Goal: Task Accomplishment & Management: Complete application form

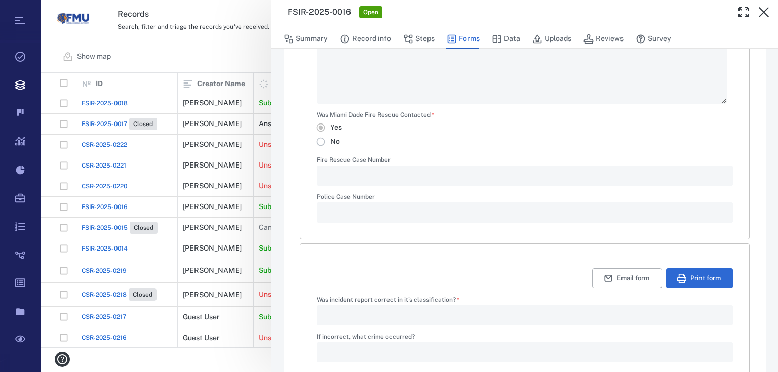
scroll to position [601, 0]
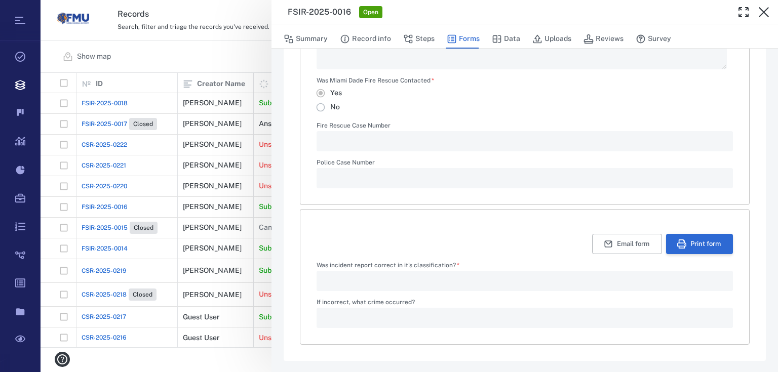
click at [680, 247] on button "Print form" at bounding box center [699, 244] width 67 height 20
click at [360, 35] on button "Record info" at bounding box center [365, 38] width 51 height 19
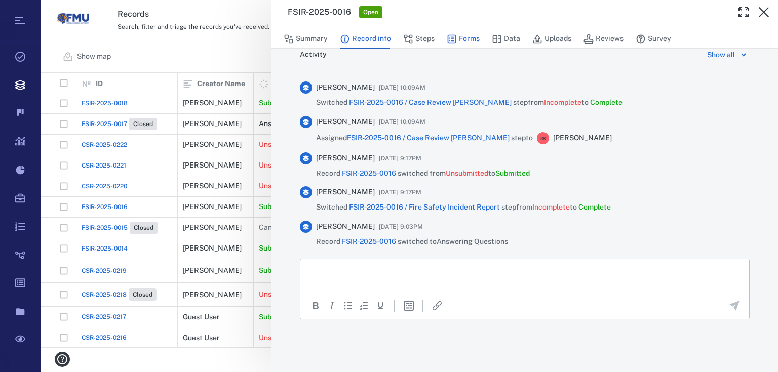
click at [460, 37] on button "Forms" at bounding box center [462, 38] width 33 height 19
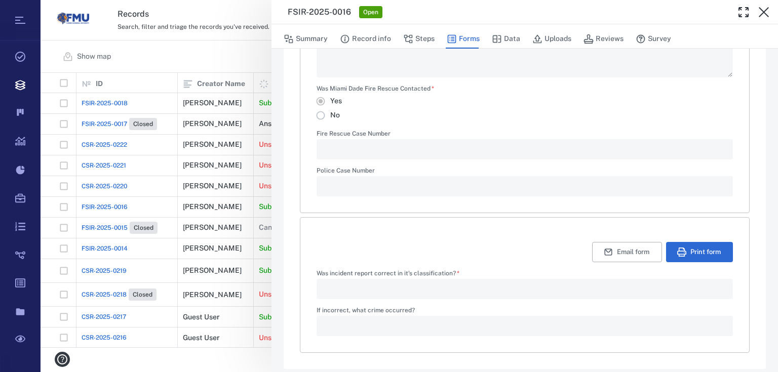
type textarea "*"
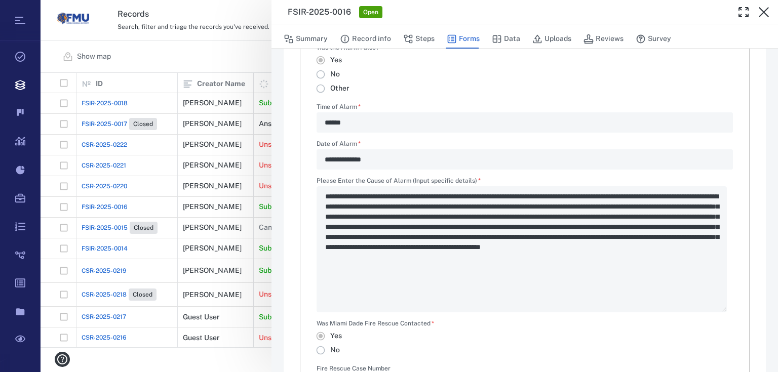
scroll to position [520, 0]
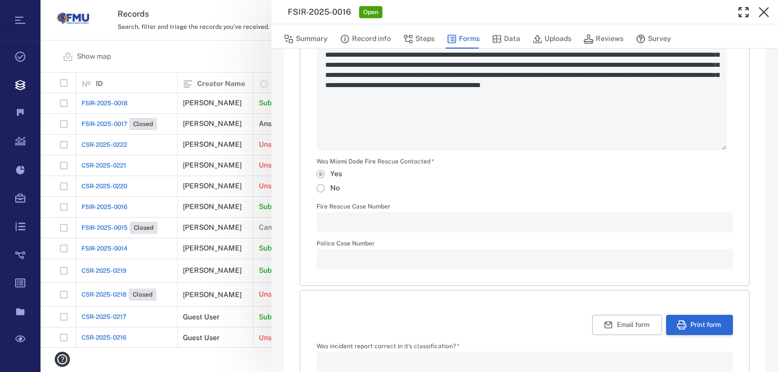
click at [682, 326] on button "Print form" at bounding box center [699, 325] width 67 height 20
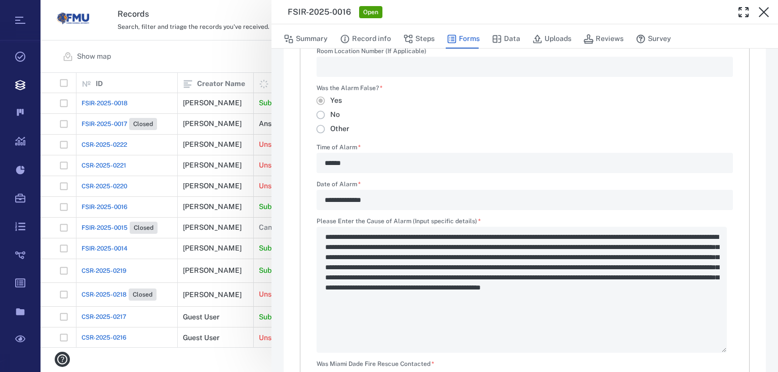
scroll to position [75, 0]
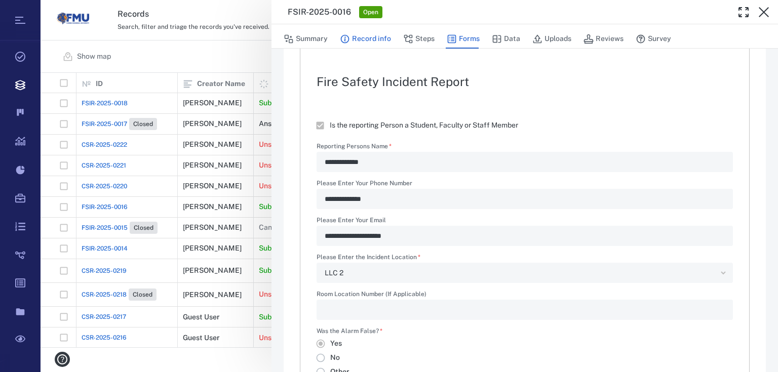
click at [368, 36] on button "Record info" at bounding box center [365, 38] width 51 height 19
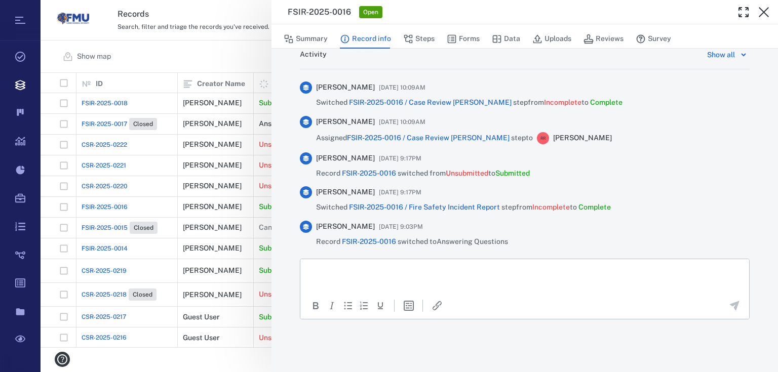
scroll to position [512, 0]
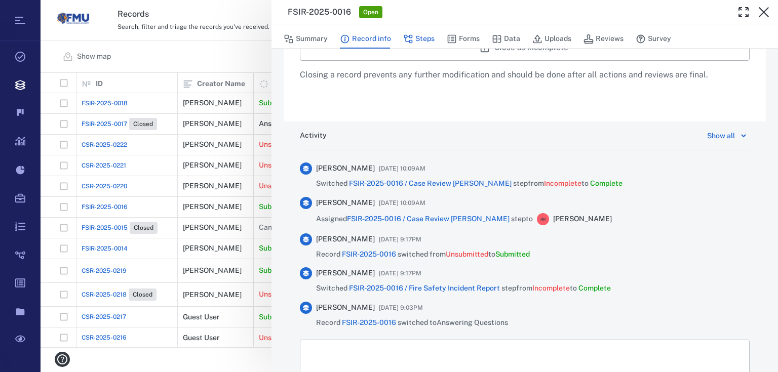
click at [422, 34] on button "Steps" at bounding box center [418, 38] width 31 height 19
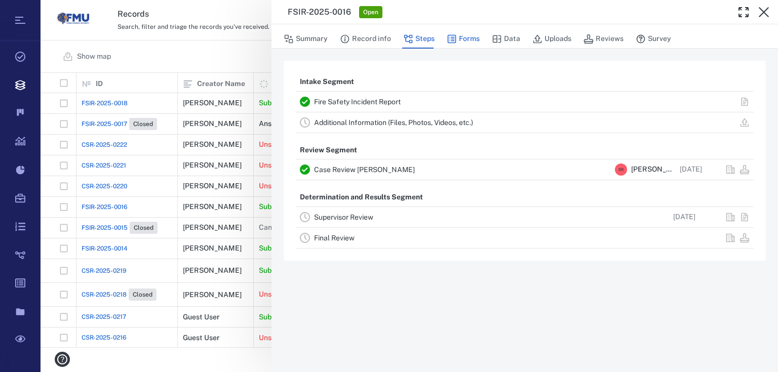
click at [458, 38] on button "Forms" at bounding box center [462, 38] width 33 height 19
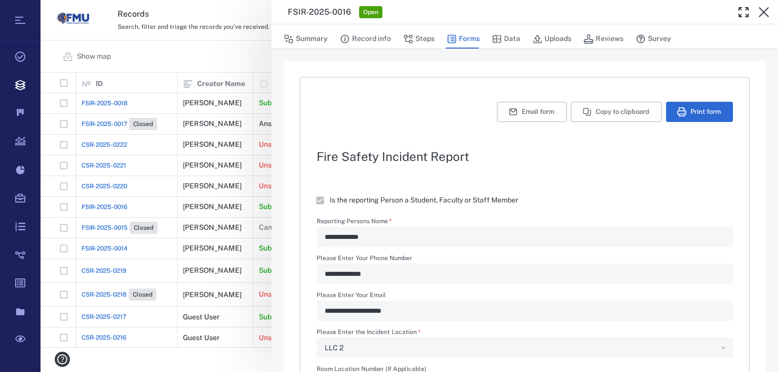
type textarea "*"
click at [697, 106] on button "Print form" at bounding box center [699, 112] width 67 height 20
